Goal: Task Accomplishment & Management: Use online tool/utility

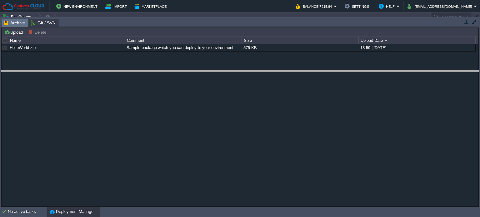
drag, startPoint x: 67, startPoint y: 20, endPoint x: 44, endPoint y: 45, distance: 34.5
click at [57, 69] on body "New Environment Import Marketplace Bonus ₹0.00 Upgrade Account Balance ₹215.64 …" at bounding box center [240, 108] width 480 height 217
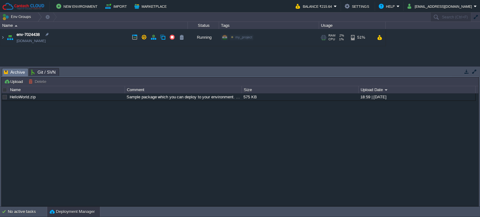
click at [6, 36] on img at bounding box center [10, 37] width 9 height 17
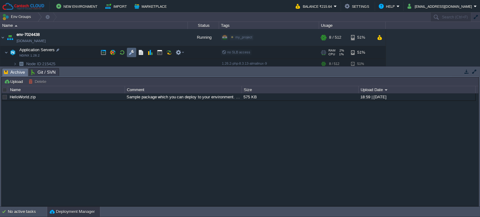
drag, startPoint x: 127, startPoint y: 52, endPoint x: 120, endPoint y: 56, distance: 7.5
click at [126, 52] on div at bounding box center [142, 52] width 88 height 9
click at [131, 55] on button "button" at bounding box center [132, 53] width 6 height 6
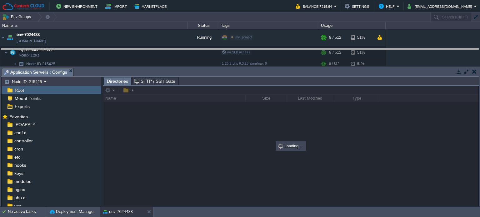
drag, startPoint x: 82, startPoint y: 69, endPoint x: 92, endPoint y: 47, distance: 24.5
click at [92, 47] on body "New Environment Import Marketplace Bonus ₹0.00 Upgrade Account Balance ₹215.64 …" at bounding box center [240, 108] width 480 height 217
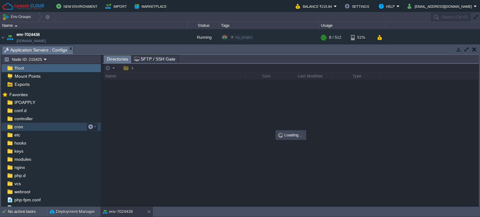
click at [17, 129] on span "cron" at bounding box center [18, 127] width 11 height 6
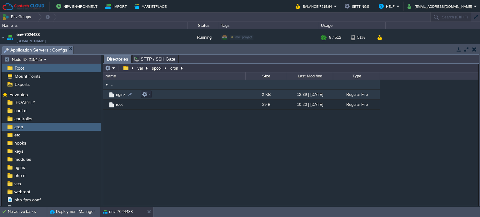
click at [120, 96] on span "nginx" at bounding box center [121, 94] width 12 height 5
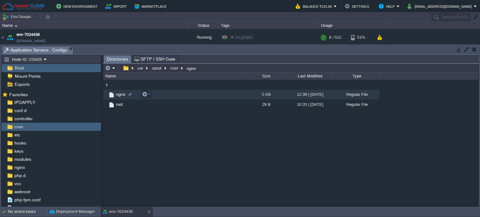
click at [120, 96] on span "nginx" at bounding box center [121, 94] width 12 height 5
click at [120, 95] on span "nginx" at bounding box center [121, 94] width 12 height 5
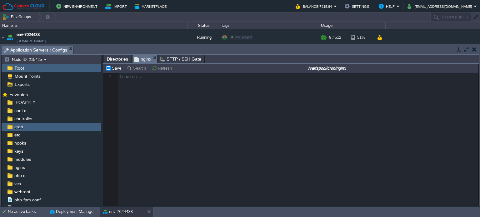
scroll to position [2, 0]
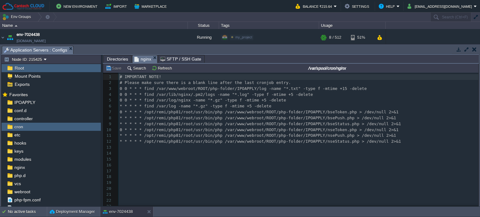
click at [324, 96] on pre "0 0 * * * find /var/lib/nginx/.pm2/logs -name "*.log" -type f -mtime +5 -delete" at bounding box center [298, 95] width 360 height 6
click at [320, 113] on span "0 * * * * /opt/remi/php81/root/usr/bin/php /var/www/webroot/ROOT/php-folder/IPO…" at bounding box center [259, 112] width 279 height 5
type textarea "bseToken"
click at [314, 120] on div "x 1 # IMPORTANT NOTE! 2 # Please make sure there is a blank line after the last…" at bounding box center [298, 168] width 360 height 188
type textarea "bsePush"
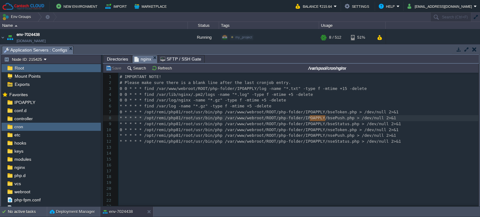
click at [315, 125] on div "x 1 # IMPORTANT NOTE! 2 # Please make sure there is a blank line after the last…" at bounding box center [298, 168] width 360 height 188
type textarea "bseStatus"
click at [315, 116] on span "* * * * * /opt/remi/php81/root/usr/bin/php /var/www/webroot/ROOT/php-folder/IPO…" at bounding box center [258, 118] width 276 height 5
click at [316, 112] on div "x 1 # IMPORTANT NOTE! 2 # Please make sure there is a blank line after the last…" at bounding box center [298, 168] width 360 height 188
click at [319, 120] on div "x 1 # IMPORTANT NOTE! 2 # Please make sure there is a blank line after the last…" at bounding box center [298, 168] width 360 height 188
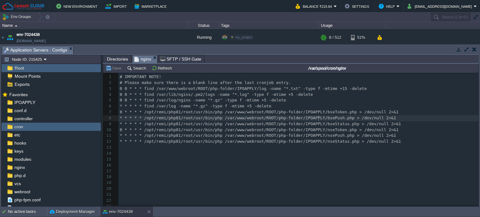
type textarea "bsePush"
click at [316, 126] on span "* * * * * /opt/remi/php81/root/usr/bin/php /var/www/webroot/ROOT/php-folder/IPO…" at bounding box center [260, 124] width 281 height 5
type textarea "bseStatus"
click at [316, 114] on div "x 1 # IMPORTANT NOTE! 2 # Please make sure there is a blank line after the last…" at bounding box center [298, 168] width 360 height 188
click at [110, 57] on span "Directories" at bounding box center [117, 58] width 21 height 7
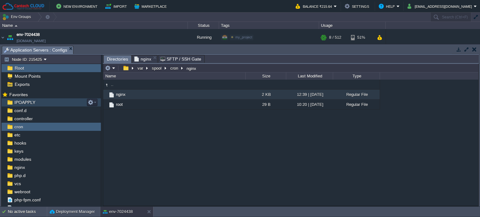
click at [28, 102] on span "IPOAPPLY" at bounding box center [24, 103] width 23 height 6
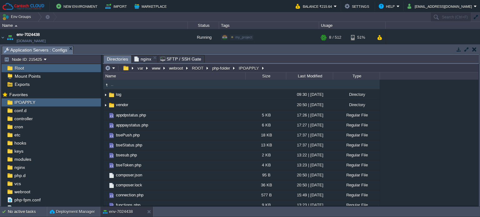
drag, startPoint x: 144, startPoint y: 57, endPoint x: 119, endPoint y: 61, distance: 25.0
click at [143, 57] on span "nginx" at bounding box center [142, 58] width 17 height 7
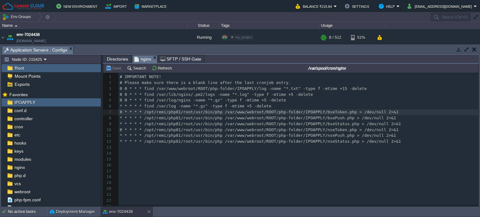
click at [110, 61] on span "Directories" at bounding box center [117, 58] width 21 height 7
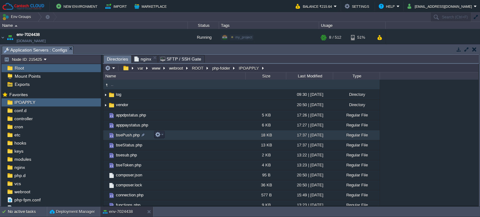
click at [127, 132] on td "bsePush.php" at bounding box center [174, 135] width 142 height 10
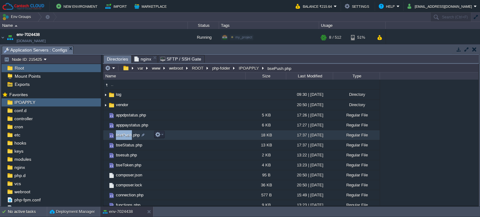
click at [127, 132] on td "bsePush.php" at bounding box center [174, 135] width 142 height 10
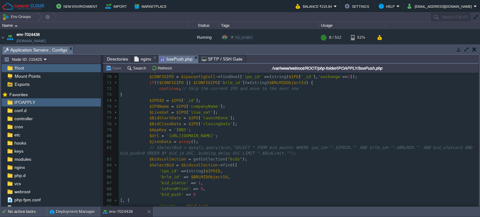
scroll to position [0, 0]
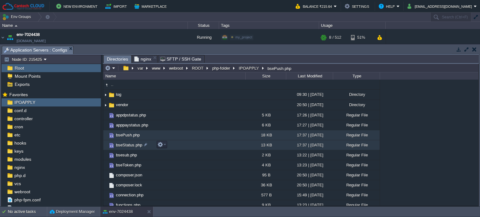
click at [127, 147] on span "bseStatus.php" at bounding box center [129, 144] width 28 height 5
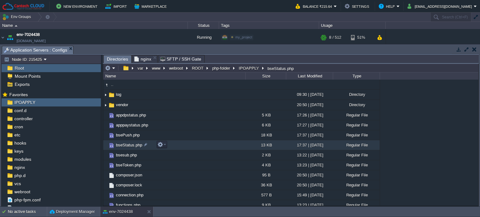
click at [127, 147] on span "bseStatus.php" at bounding box center [129, 144] width 28 height 5
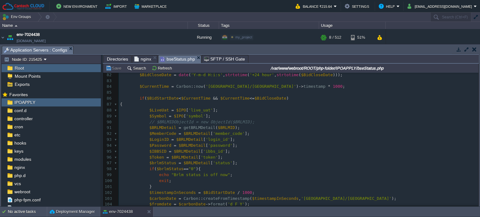
scroll to position [469, 0]
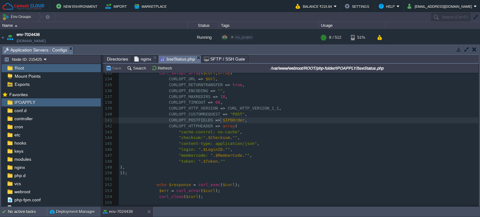
click at [223, 121] on span "$IPOOrder" at bounding box center [234, 120] width 22 height 5
type textarea "$IPOOrder"
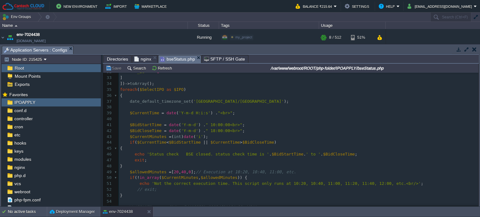
click at [237, 123] on div "x CURLOPT_POSTFIELDS => $IPOOrder , 25 'launchDate' => [ '$lte' => ( int ) $end…" at bounding box center [299, 178] width 360 height 300
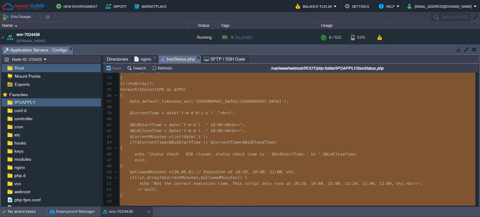
type textarea "-"
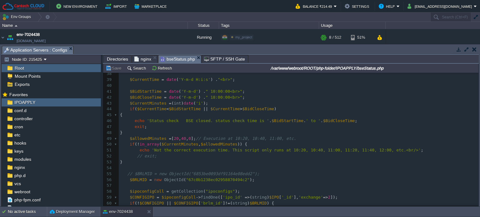
scroll to position [250, 0]
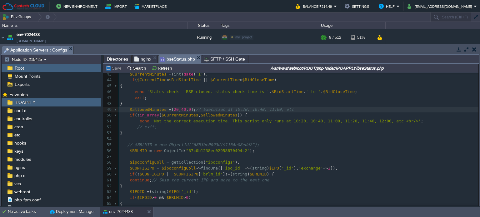
type textarea "} $allowedMinutes = [20, 40, 0]; // Execution at 10:20, 10:40, 11:00, etc."
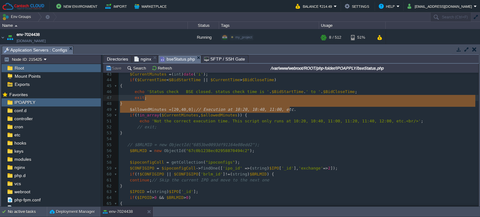
drag, startPoint x: 292, startPoint y: 108, endPoint x: 292, endPoint y: 101, distance: 7.5
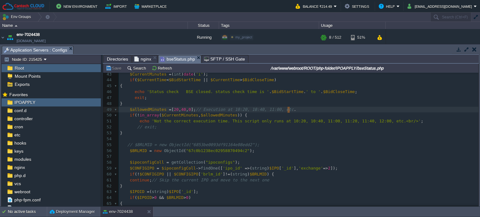
type textarea "} $allowedMinutes = [20, 40, 0]; // Execution at 10:20, 10:40, 11:00, etc."
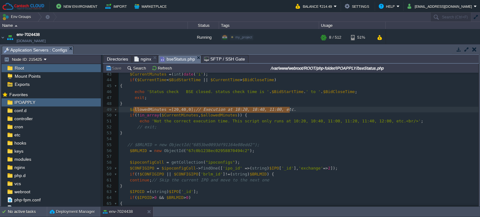
type textarea "$allowedMinutes = [20, 40, 0]; // Execution at 10:20, 10:40, 11:00, etc."
drag, startPoint x: 289, startPoint y: 110, endPoint x: 127, endPoint y: 110, distance: 161.2
paste textarea
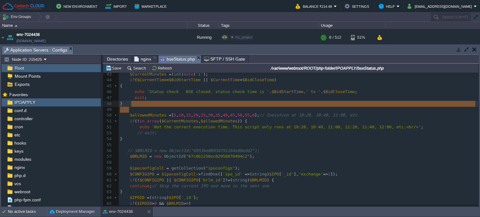
drag, startPoint x: 131, startPoint y: 111, endPoint x: 136, endPoint y: 107, distance: 6.5
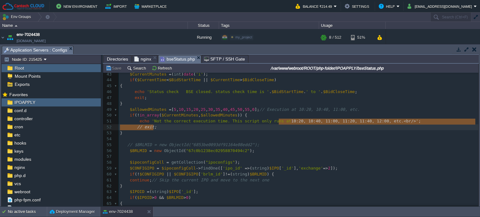
type textarea "10:20, 10:40, 11:00, 11:20, 11:40, 12:00, etc"
drag, startPoint x: 279, startPoint y: 123, endPoint x: 378, endPoint y: 122, distance: 99.3
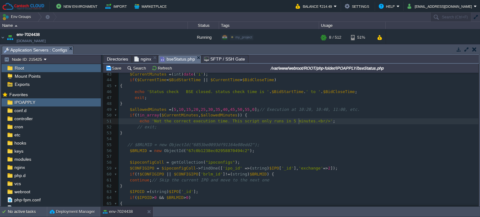
scroll to position [2, 27]
type textarea "in 5 minutes"
